Goal: Check status: Check status

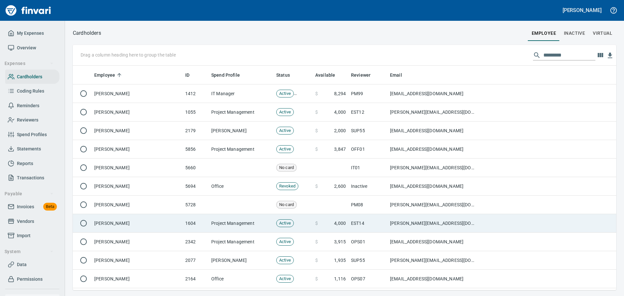
scroll to position [220, 533]
click at [27, 33] on span "My Expenses" at bounding box center [30, 33] width 27 height 8
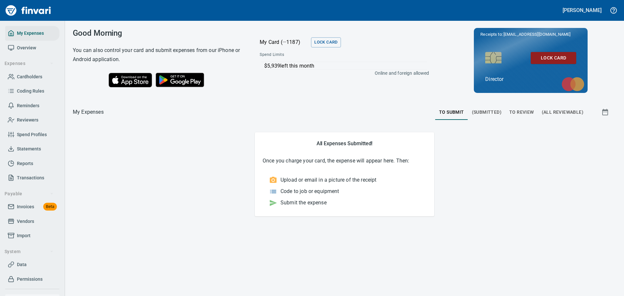
click at [514, 112] on span "To Review" at bounding box center [521, 112] width 25 height 8
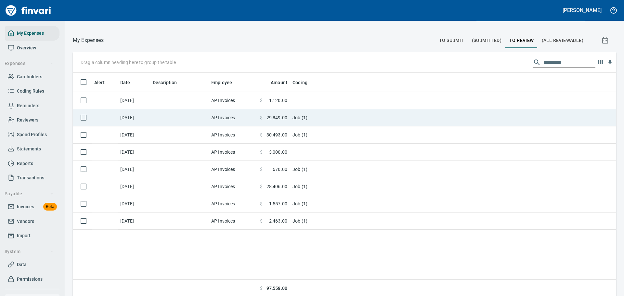
scroll to position [73, 0]
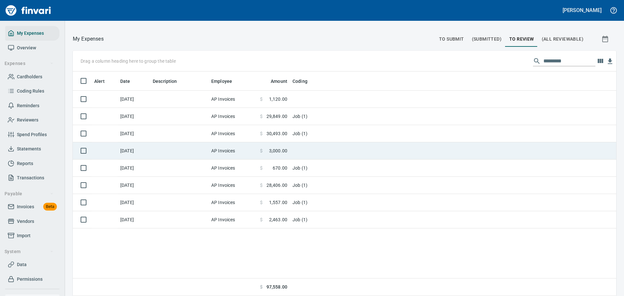
click at [199, 152] on td at bounding box center [179, 150] width 58 height 17
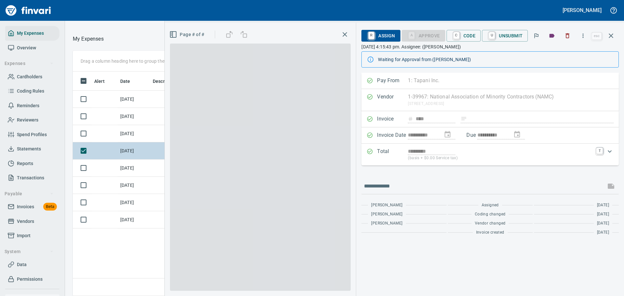
scroll to position [215, 371]
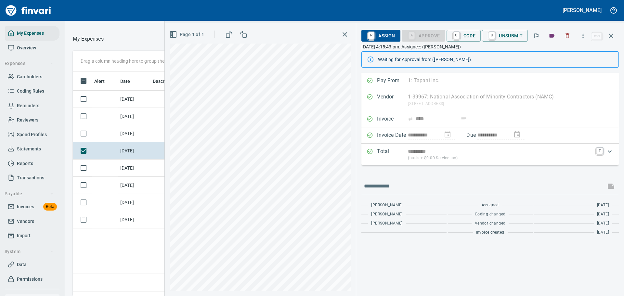
drag, startPoint x: 100, startPoint y: 43, endPoint x: 101, endPoint y: 8, distance: 35.4
click at [100, 43] on div "Good Morning You can also control your card and submit expenses from our iPhone…" at bounding box center [344, 158] width 559 height 275
click at [343, 32] on icon "button" at bounding box center [345, 35] width 8 height 8
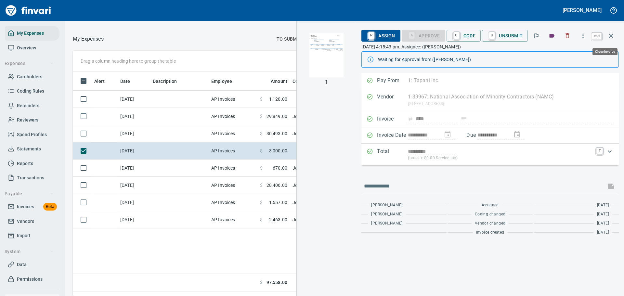
click at [615, 36] on button "button" at bounding box center [611, 36] width 16 height 16
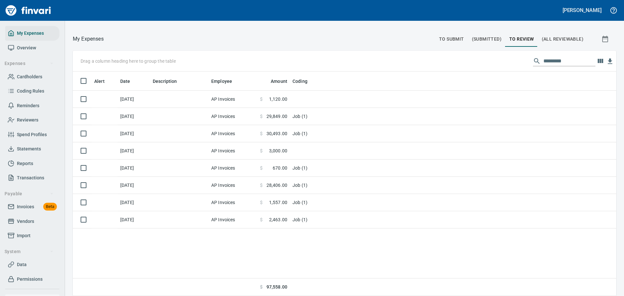
scroll to position [220, 533]
drag, startPoint x: 173, startPoint y: 39, endPoint x: 154, endPoint y: 39, distance: 19.2
click at [173, 39] on div at bounding box center [269, 39] width 331 height 16
